Goal: Transaction & Acquisition: Subscribe to service/newsletter

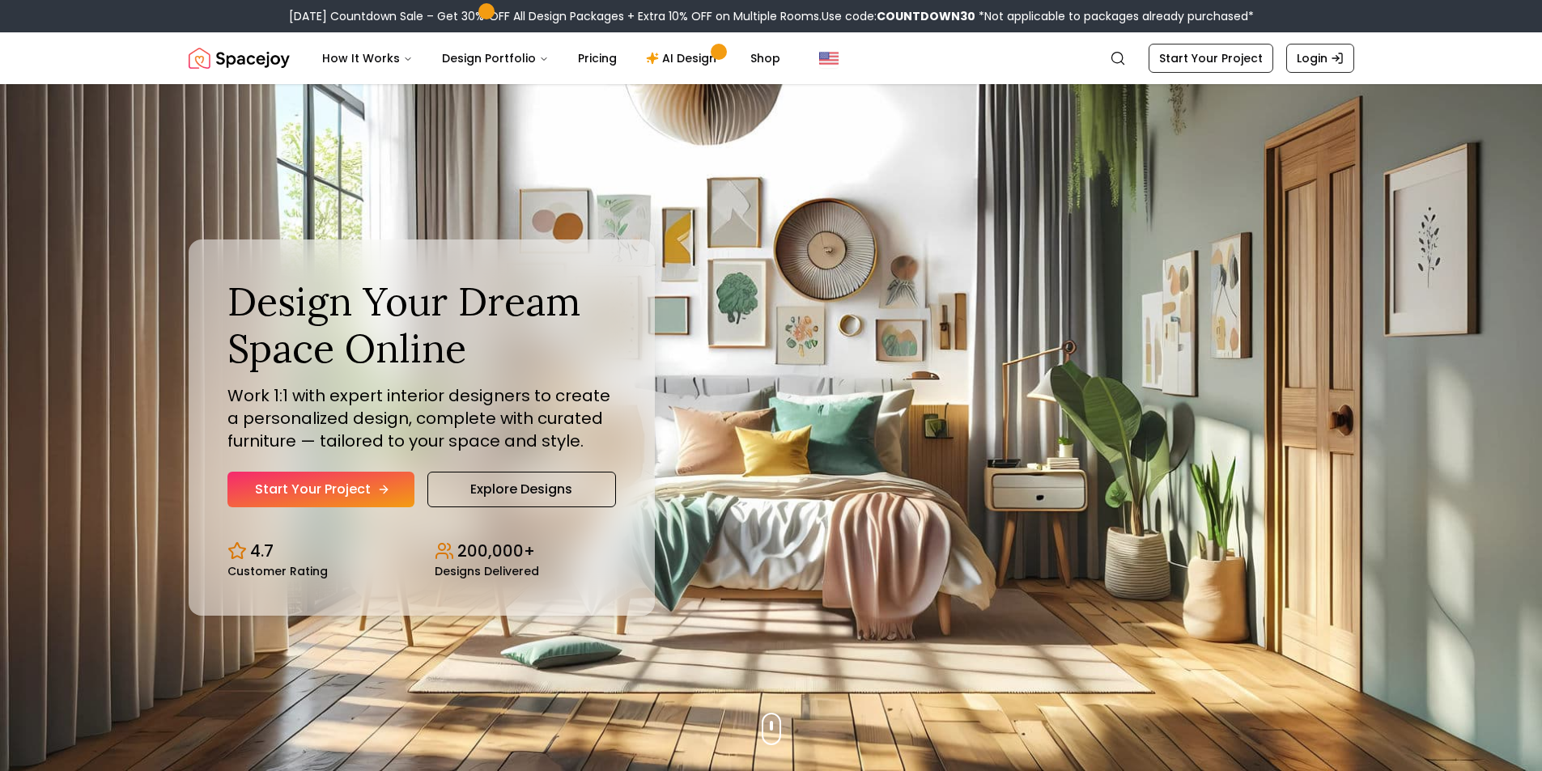
click at [367, 486] on link "Start Your Project" at bounding box center [320, 490] width 187 height 36
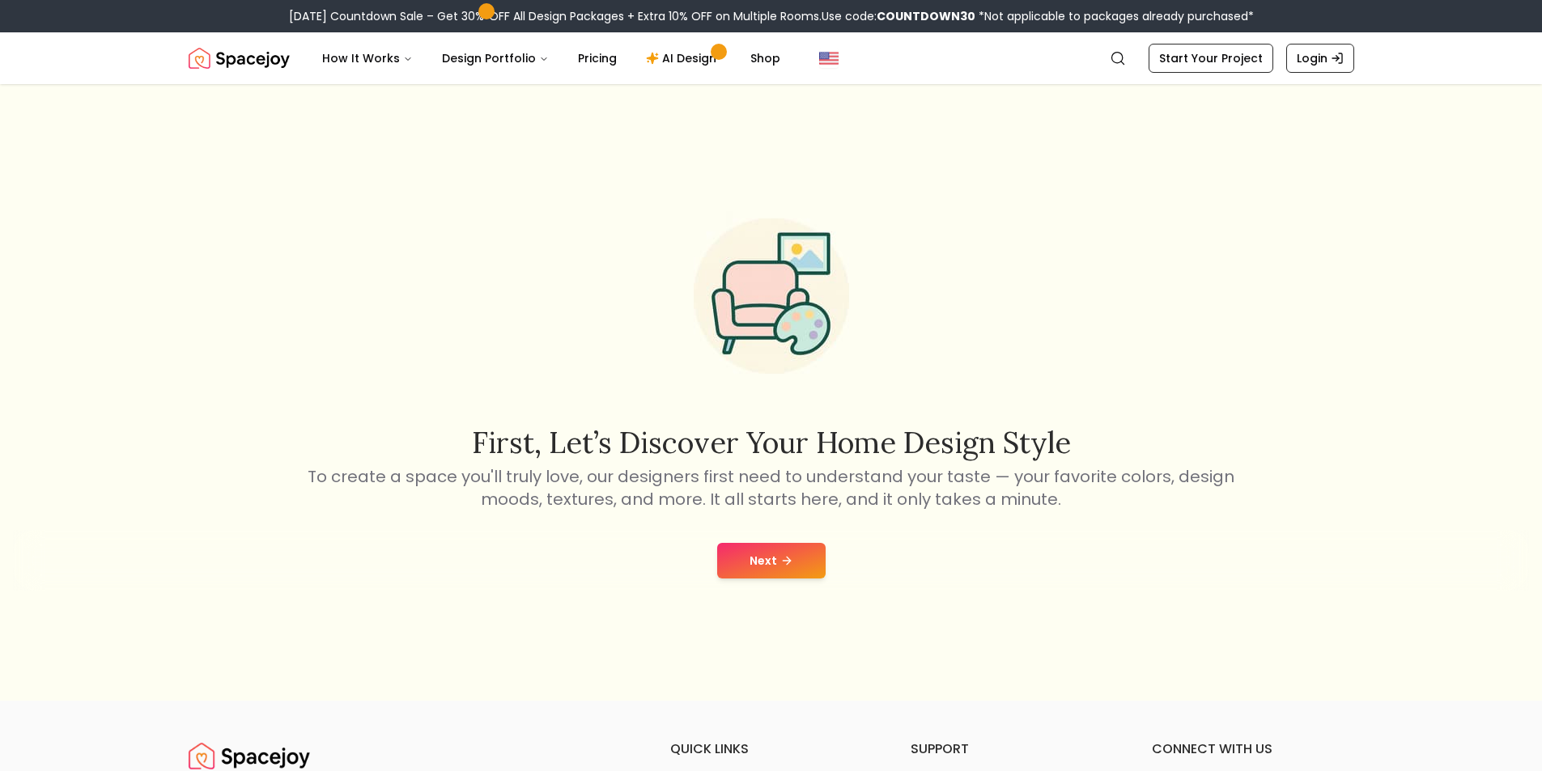
click at [764, 557] on button "Next" at bounding box center [771, 561] width 108 height 36
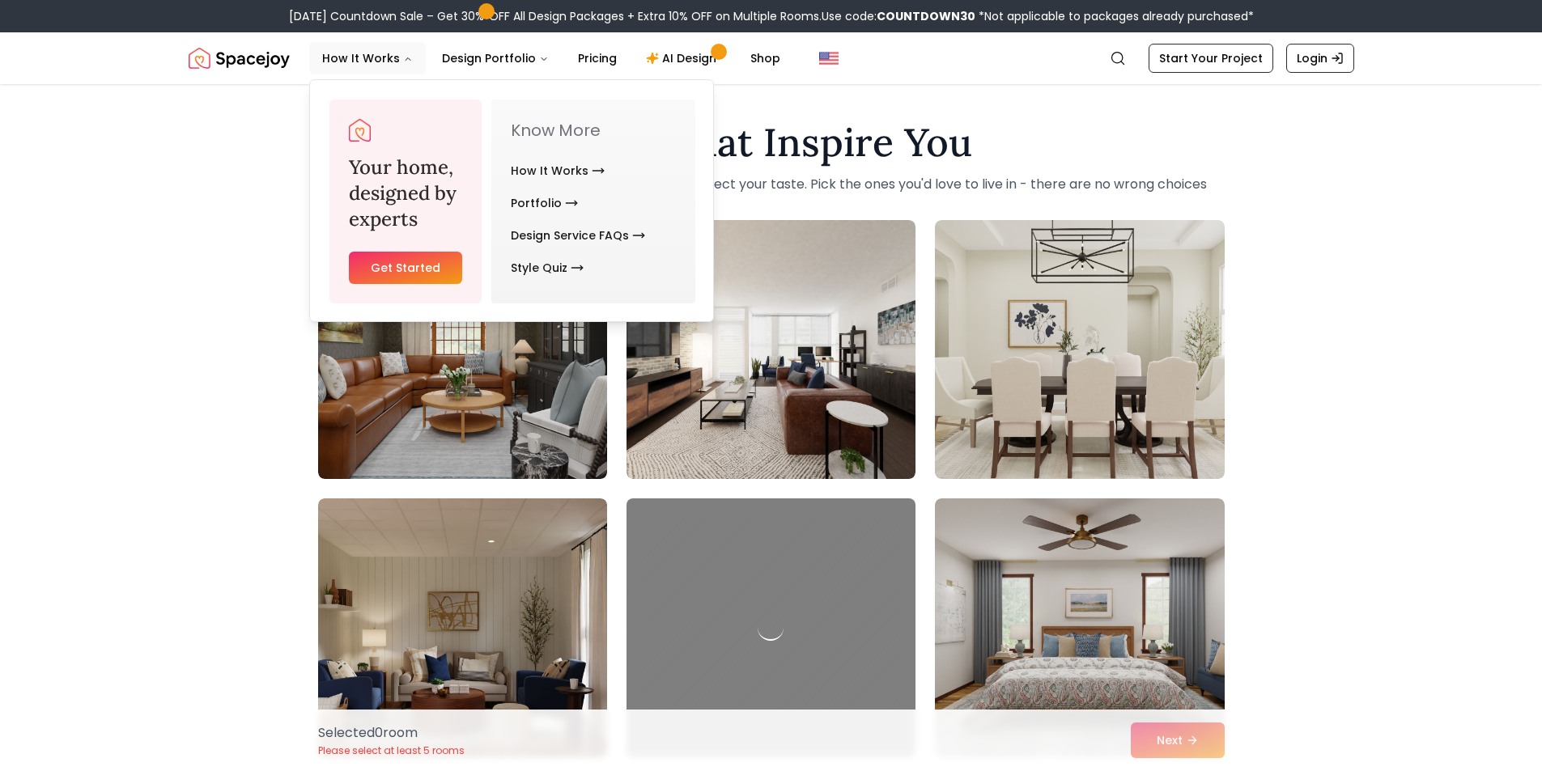
click at [391, 274] on link "Get Started" at bounding box center [406, 268] width 114 height 32
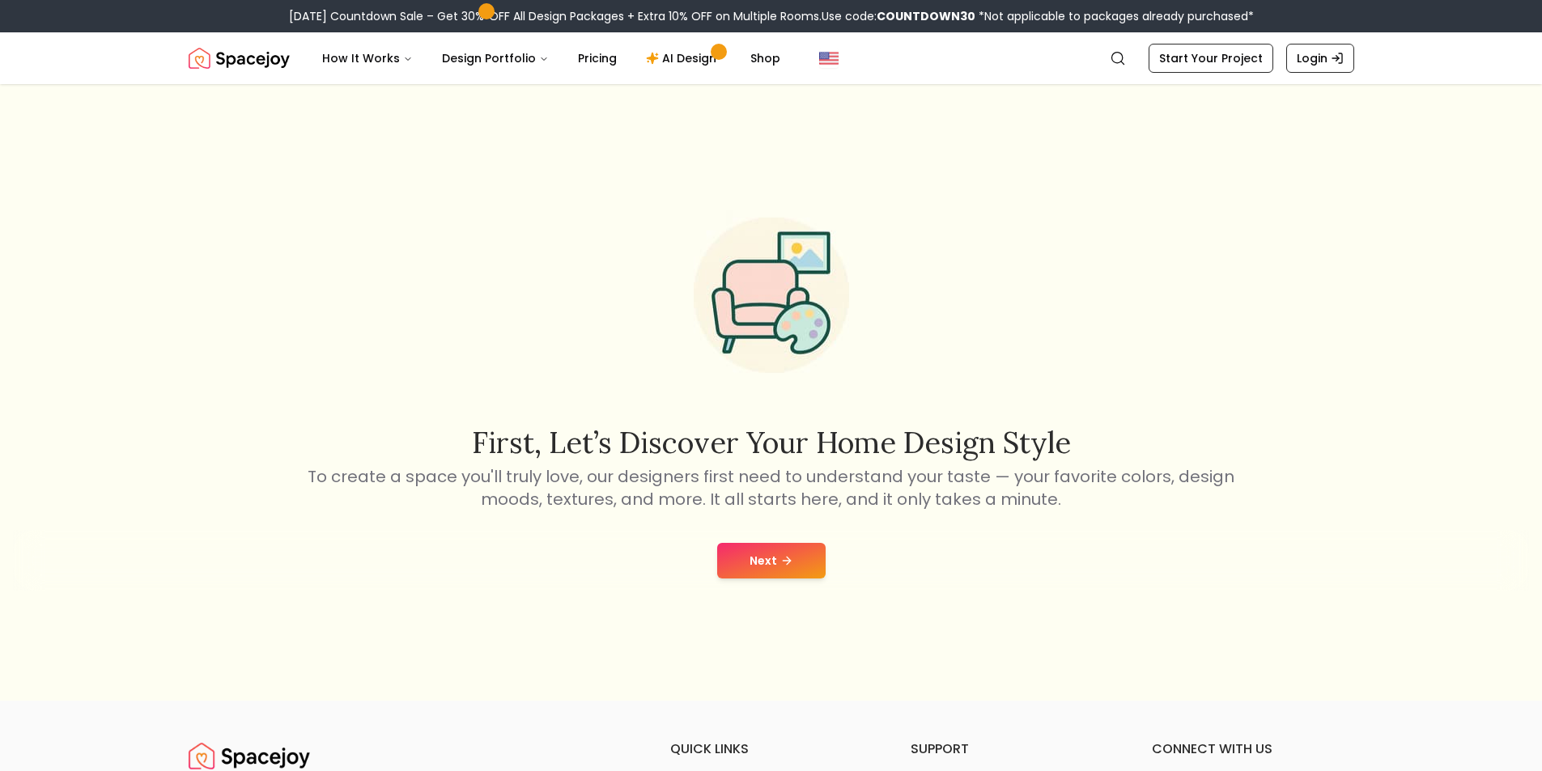
click at [757, 562] on button "Next" at bounding box center [771, 561] width 108 height 36
